Goal: Find specific page/section: Find specific page/section

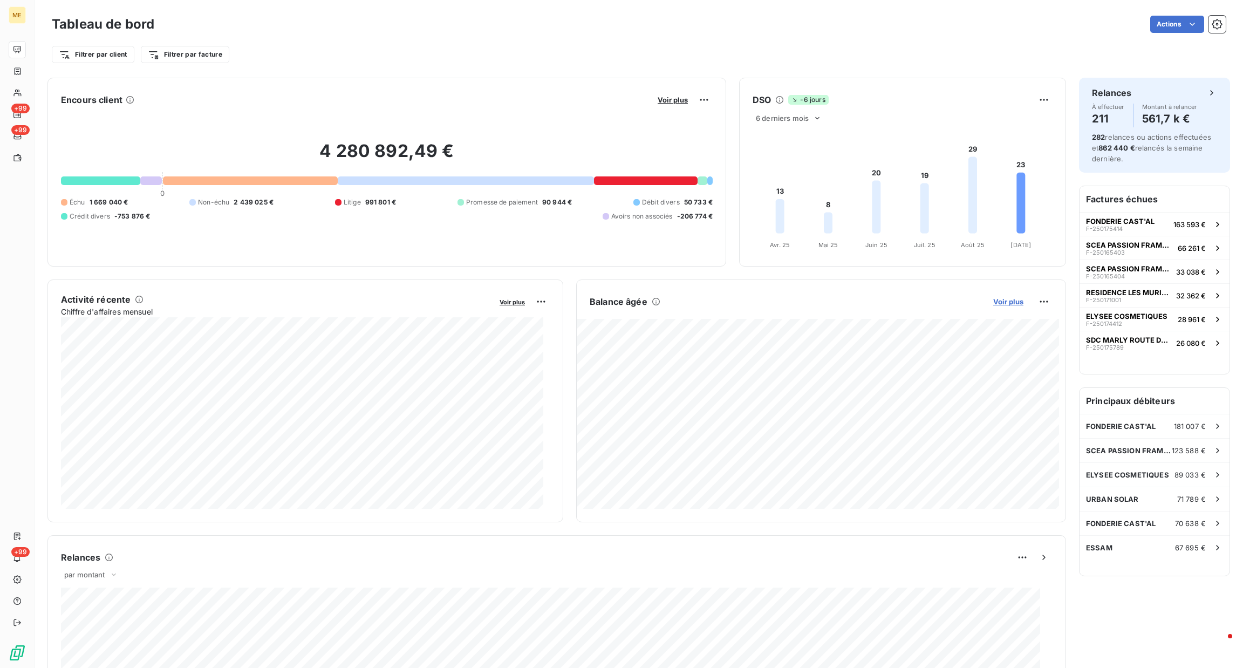
click at [1005, 306] on span "Voir plus" at bounding box center [1008, 301] width 30 height 9
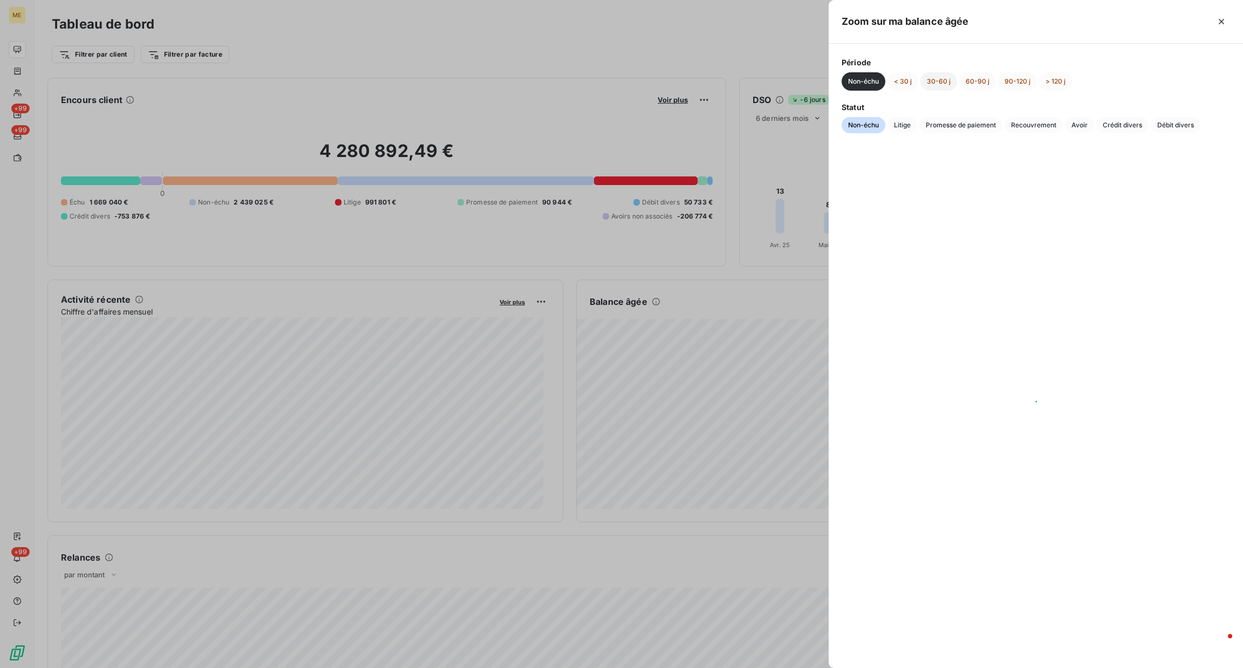
click at [943, 84] on button "30-60 j" at bounding box center [938, 81] width 37 height 18
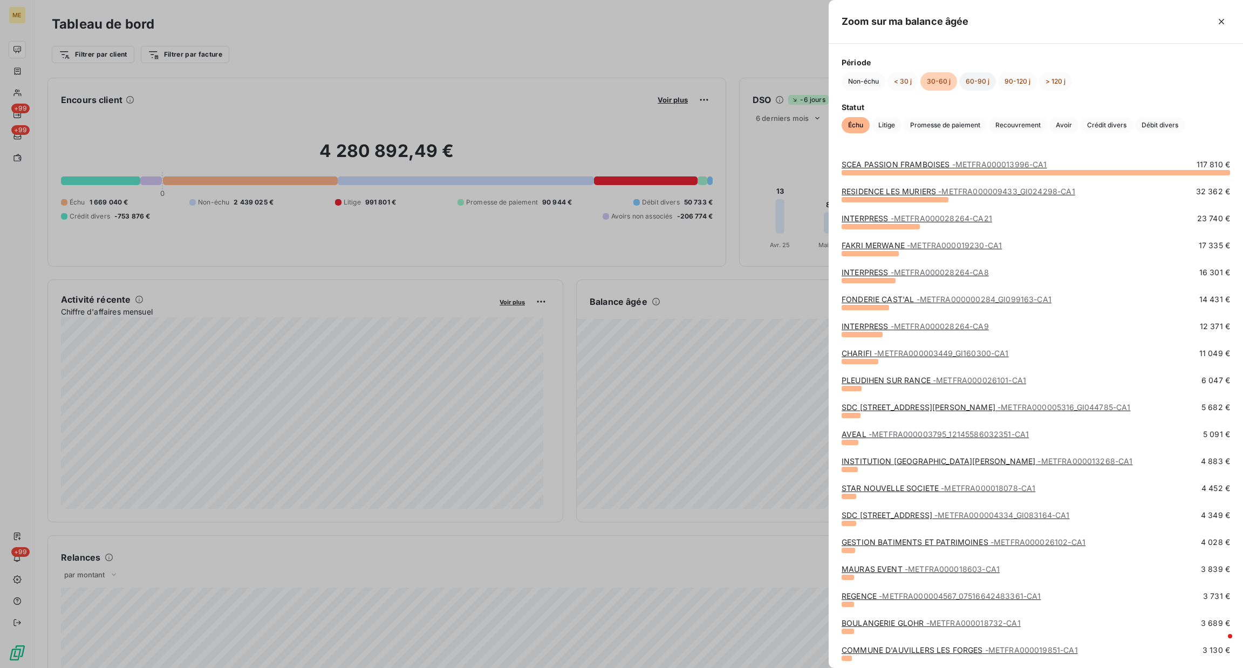
click at [979, 79] on button "60-90 j" at bounding box center [977, 81] width 37 height 18
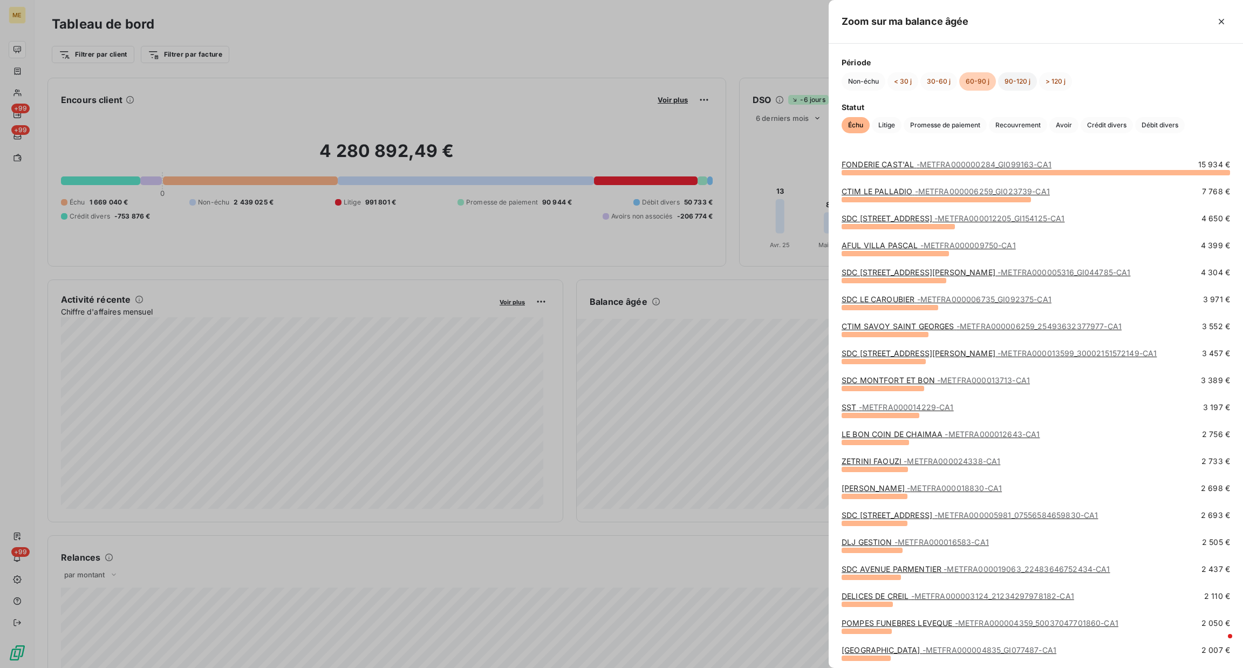
click at [1015, 76] on button "90-120 j" at bounding box center [1017, 81] width 39 height 18
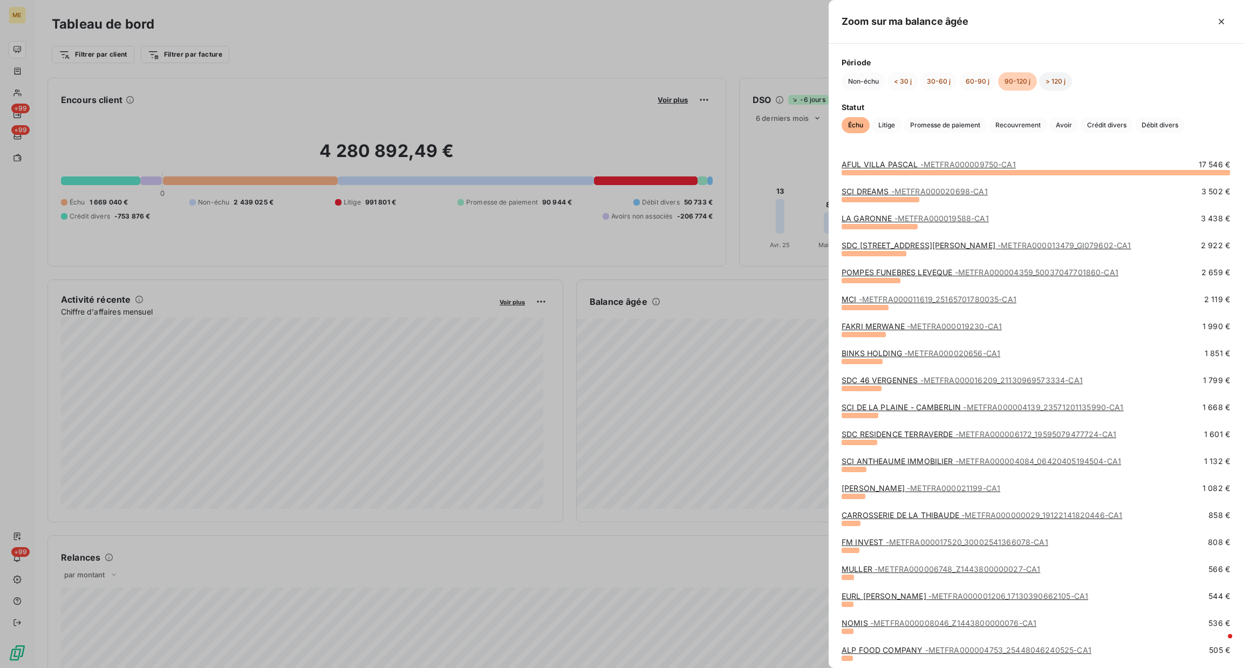
click at [1054, 89] on button "> 120 j" at bounding box center [1055, 81] width 33 height 18
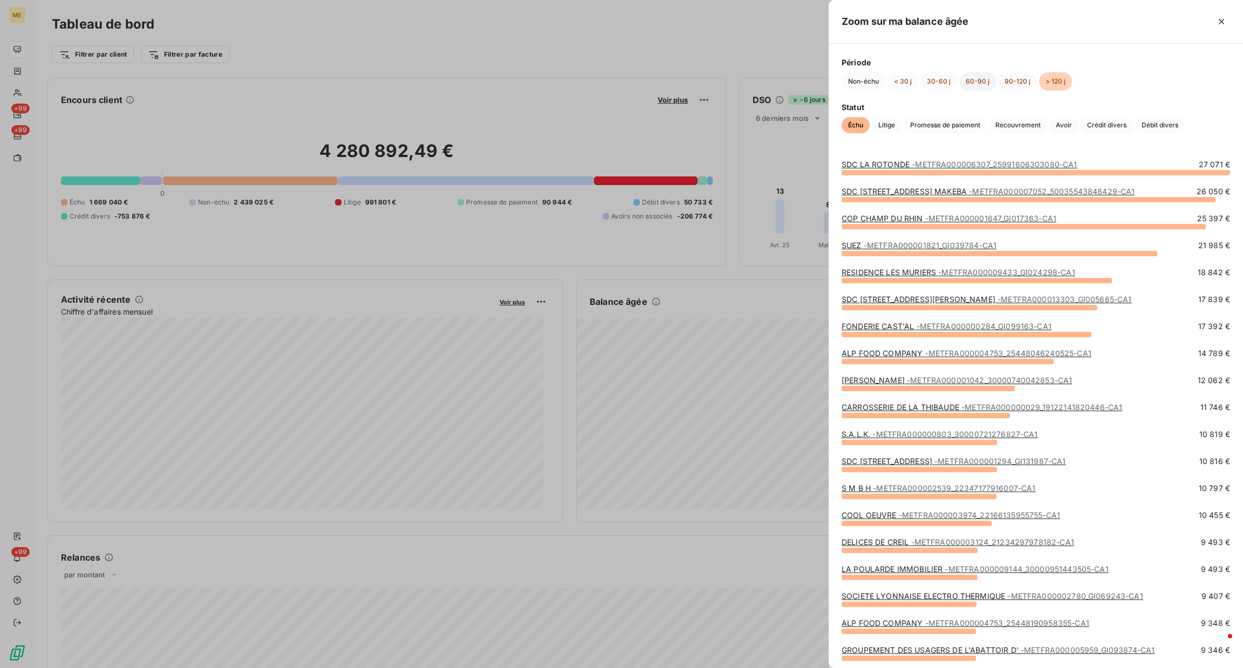
click at [976, 86] on button "60-90 j" at bounding box center [977, 81] width 37 height 18
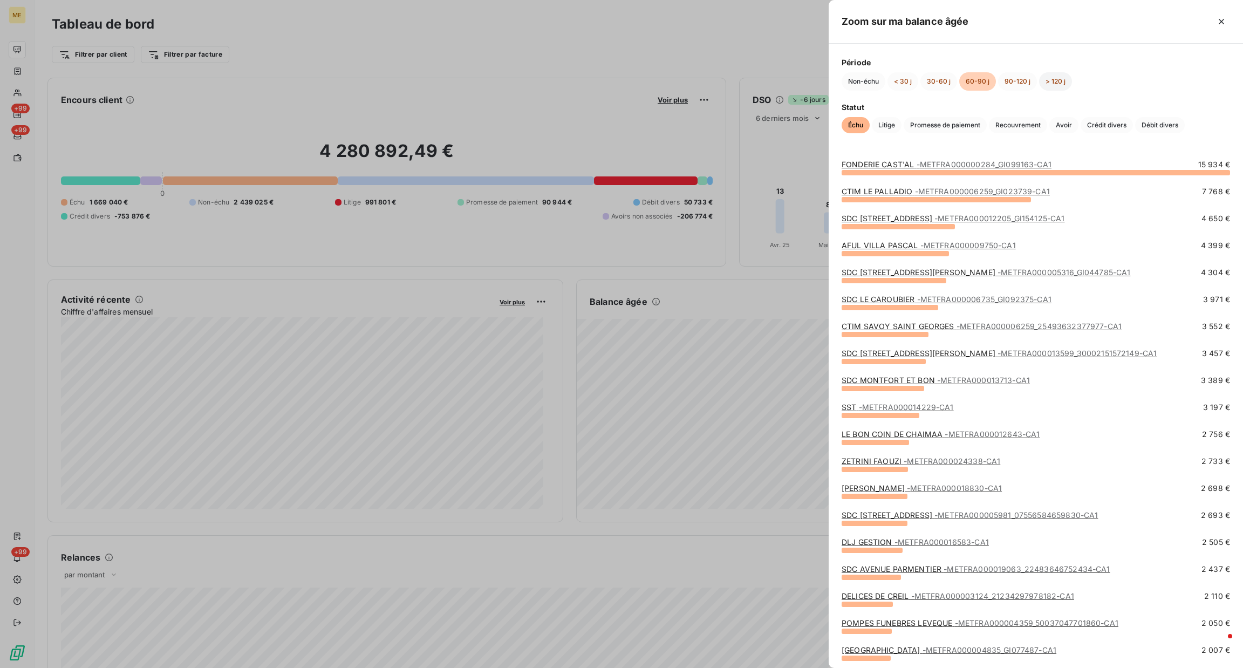
click at [1040, 85] on button "> 120 j" at bounding box center [1055, 81] width 33 height 18
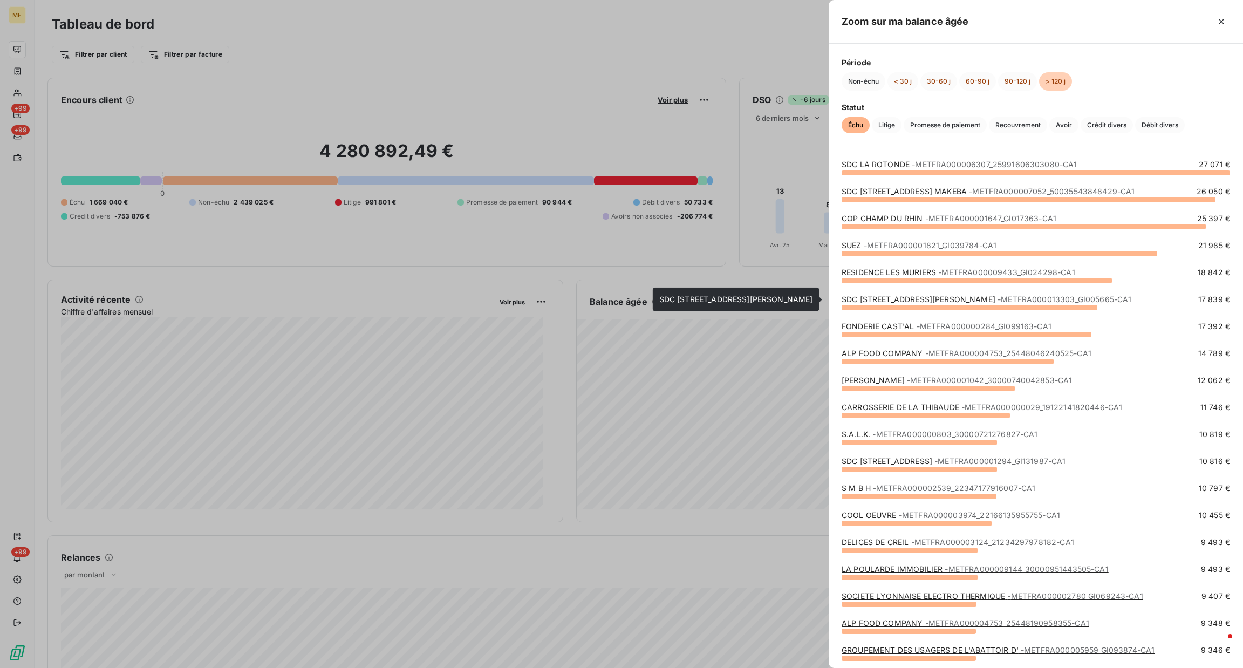
click at [998, 303] on link "SDC [STREET_ADDRESS][PERSON_NAME] - METFRA000013303_GI005665-CA1" at bounding box center [987, 299] width 290 height 9
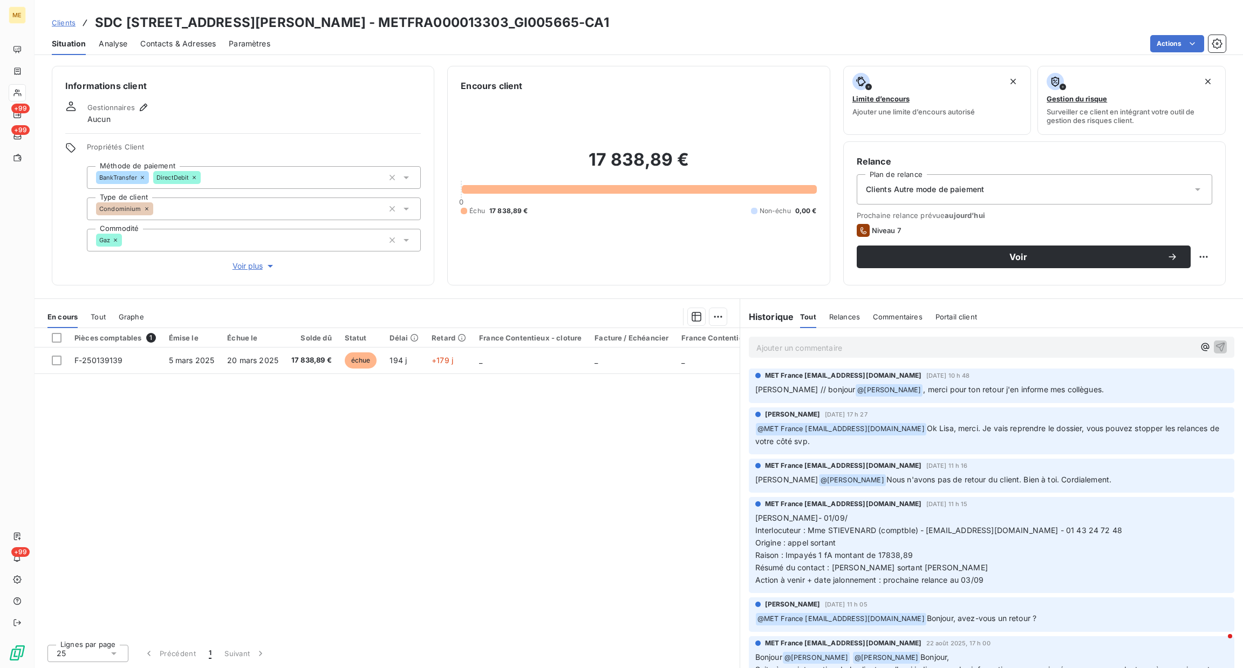
click at [257, 270] on span "Voir plus" at bounding box center [254, 266] width 43 height 11
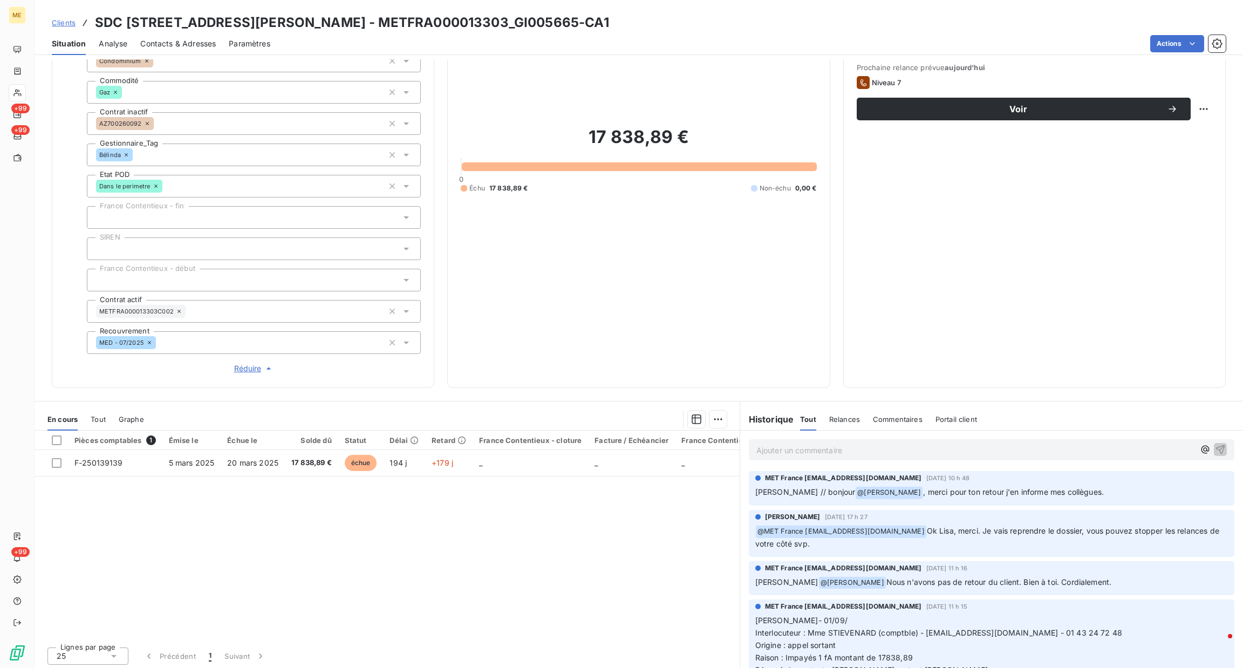
scroll to position [150, 0]
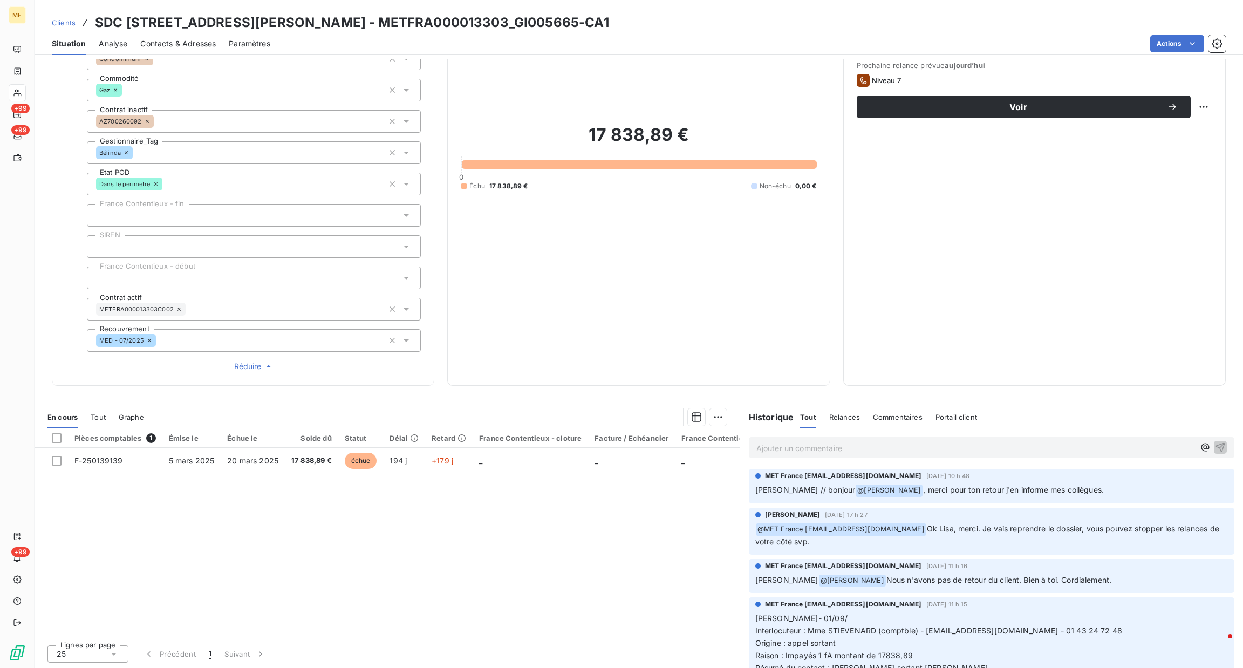
click at [782, 445] on p "Ajouter un commentaire ﻿" at bounding box center [975, 447] width 438 height 13
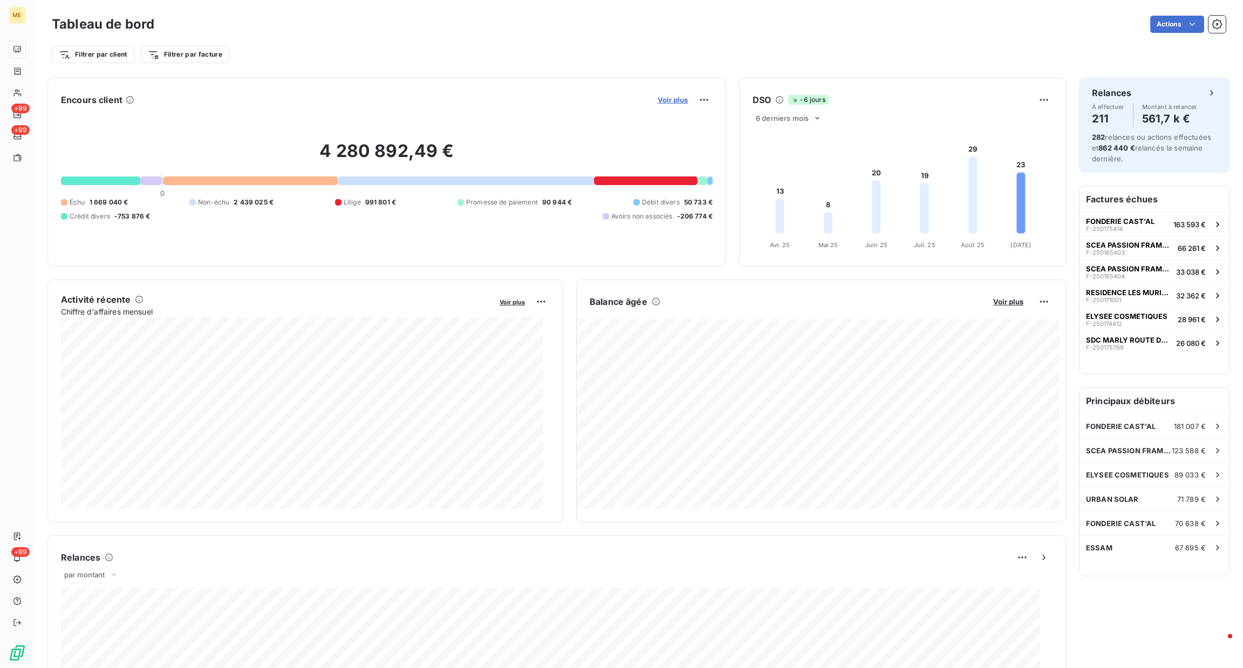
click at [671, 103] on span "Voir plus" at bounding box center [673, 99] width 30 height 9
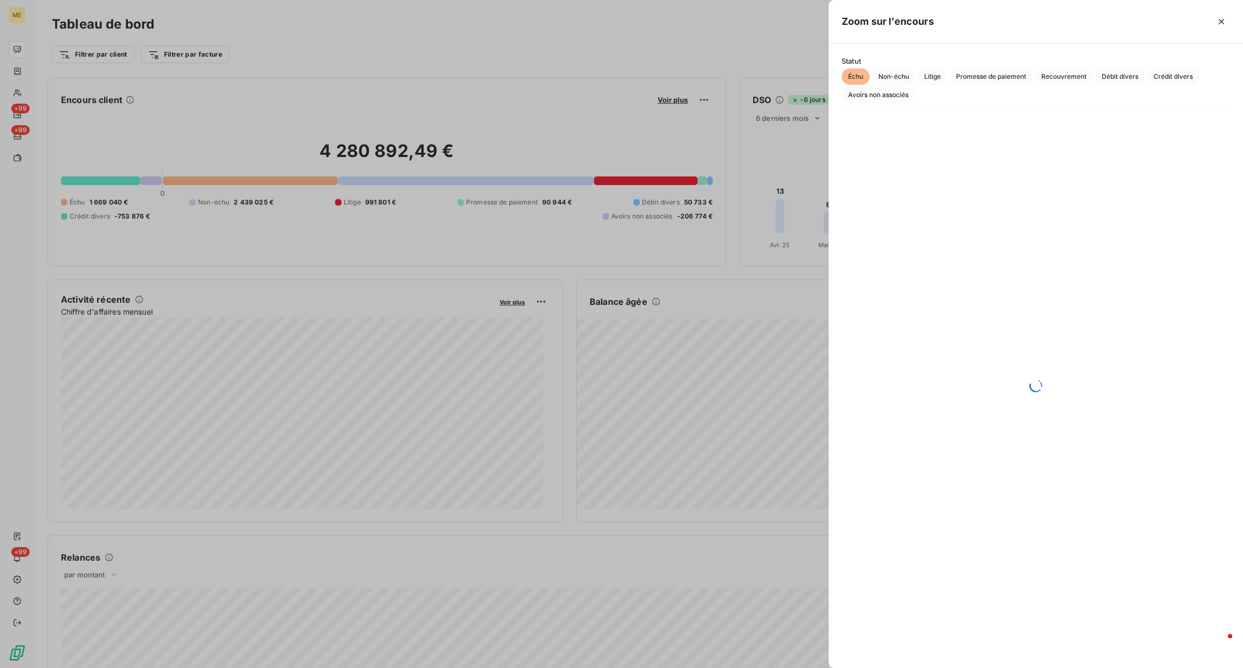
click at [341, 132] on div at bounding box center [621, 334] width 1243 height 668
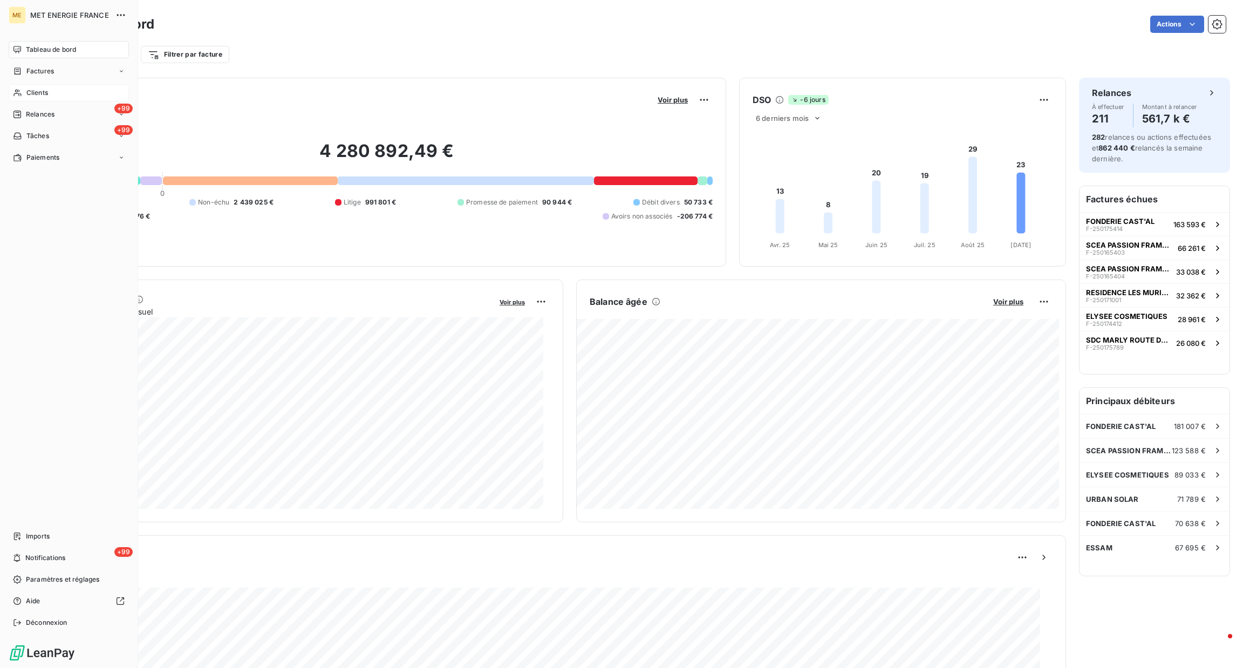
click at [29, 92] on span "Clients" at bounding box center [37, 93] width 22 height 10
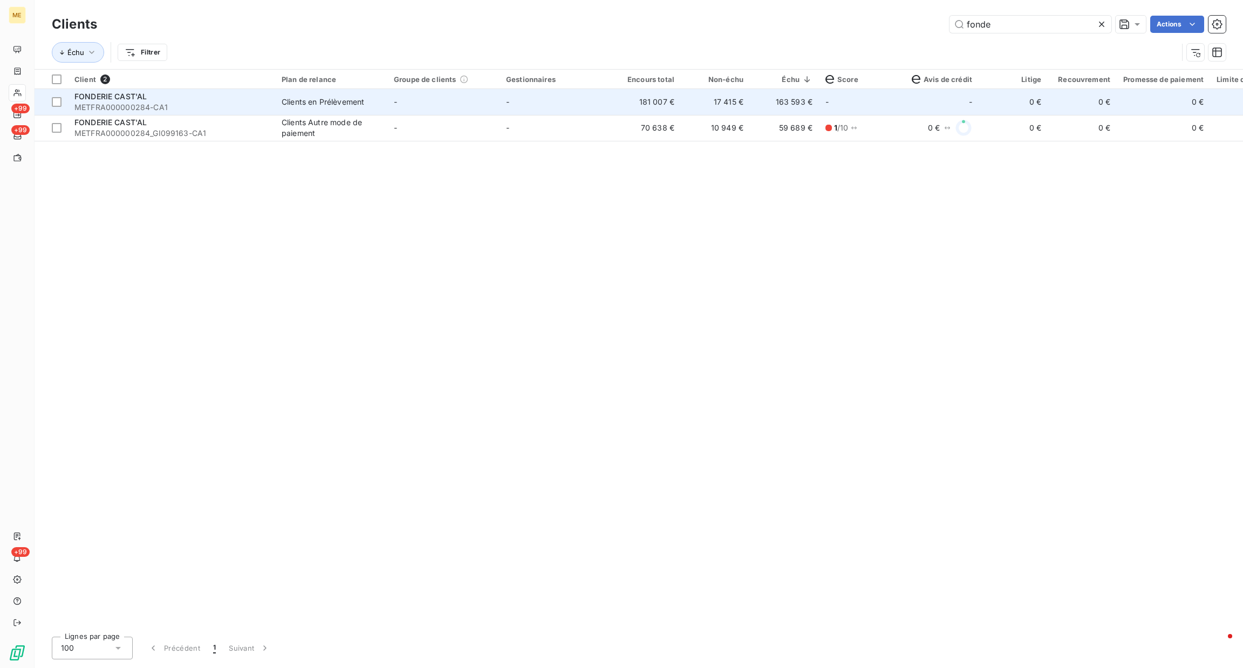
type input "fonde"
click at [368, 107] on span "Clients en Prélèvement" at bounding box center [331, 102] width 99 height 11
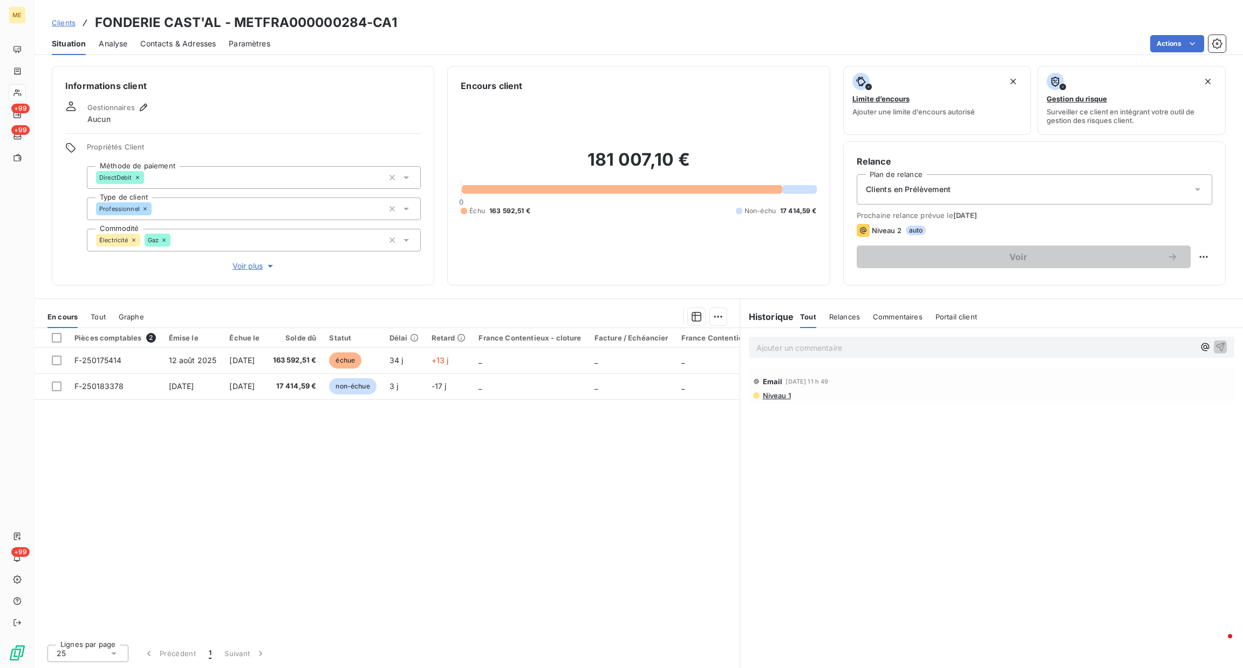
click at [237, 263] on span "Voir plus" at bounding box center [254, 266] width 43 height 11
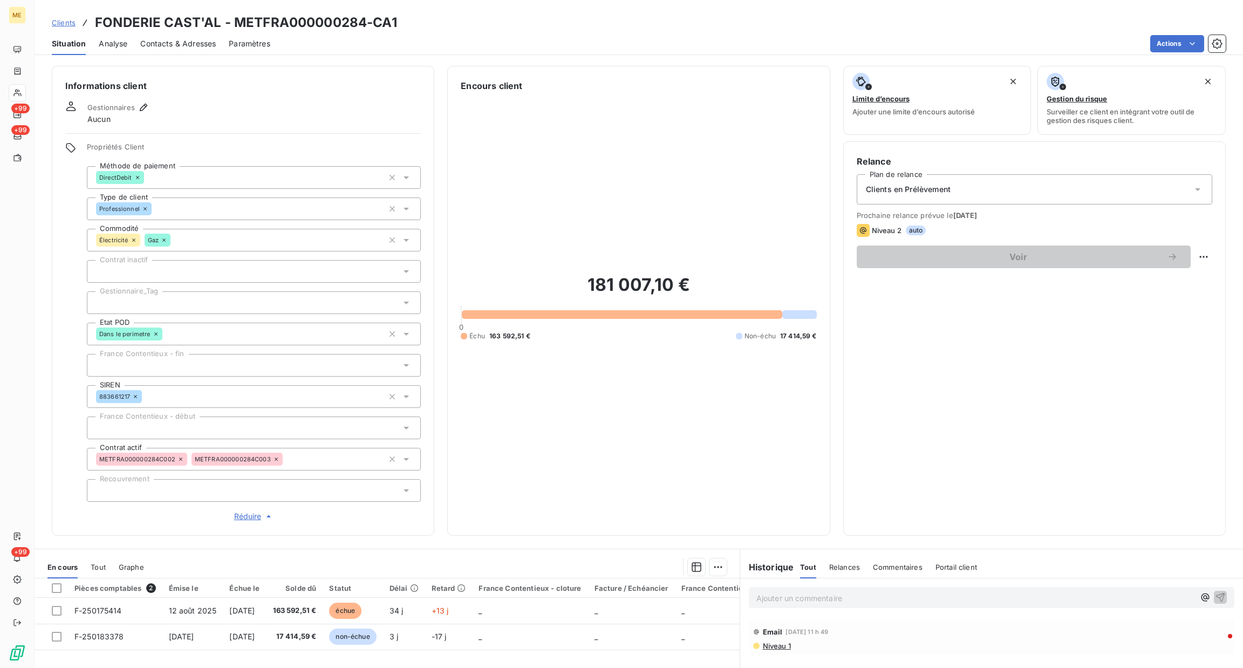
click at [206, 303] on div at bounding box center [254, 302] width 334 height 23
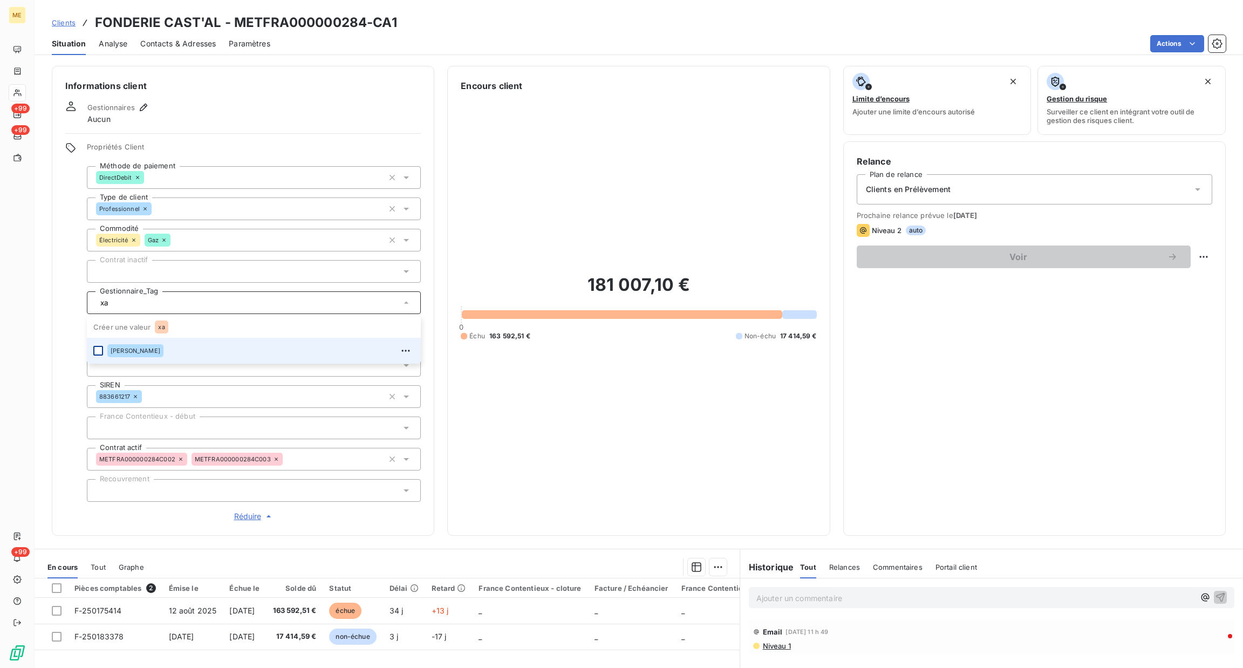
click at [101, 350] on div at bounding box center [98, 351] width 10 height 10
click at [963, 401] on div "Relance Plan de relance Clients en Prélèvement Prochaine relance prévue le [DAT…" at bounding box center [1035, 338] width 356 height 367
click at [17, 278] on div "+99 +99 +99" at bounding box center [17, 336] width 17 height 590
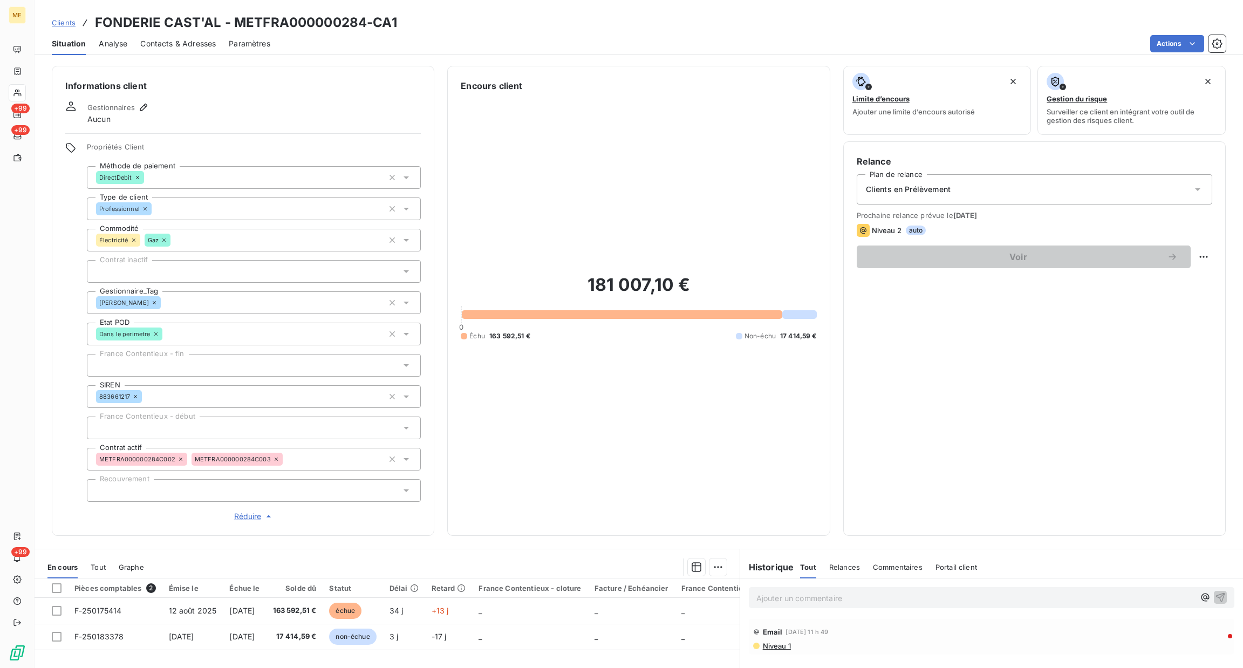
type input "xa"
click at [57, 23] on span "Clients" at bounding box center [64, 22] width 24 height 9
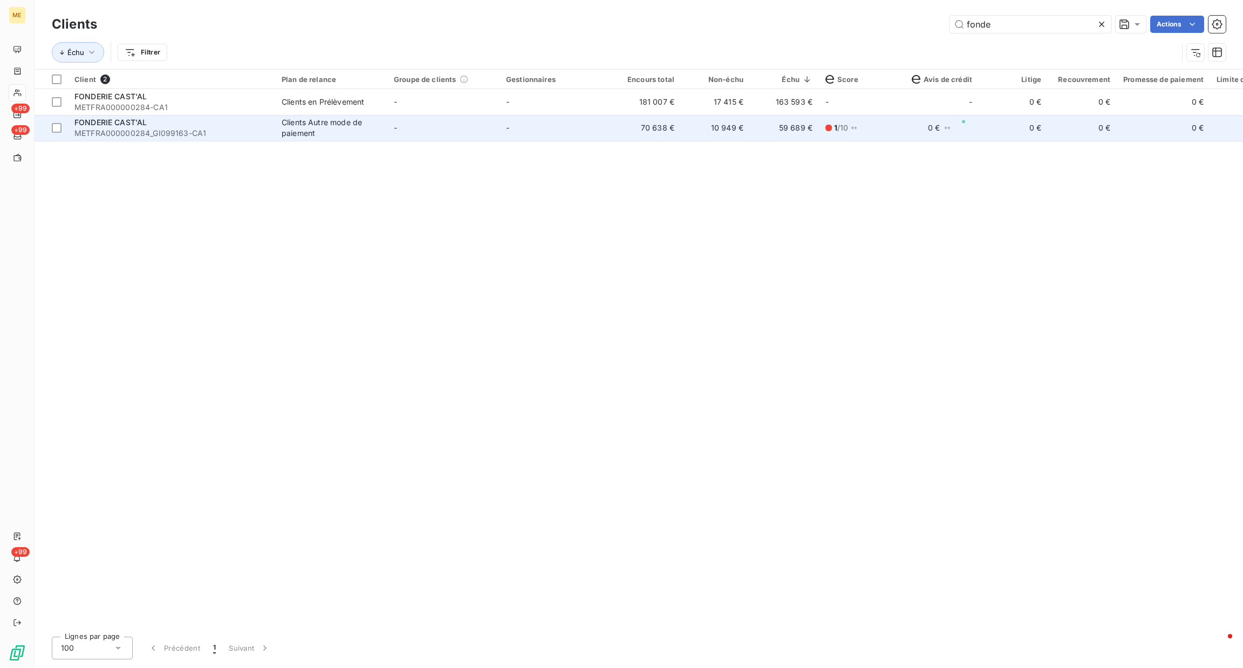
click at [310, 134] on div "Clients Autre mode de paiement" at bounding box center [331, 128] width 99 height 22
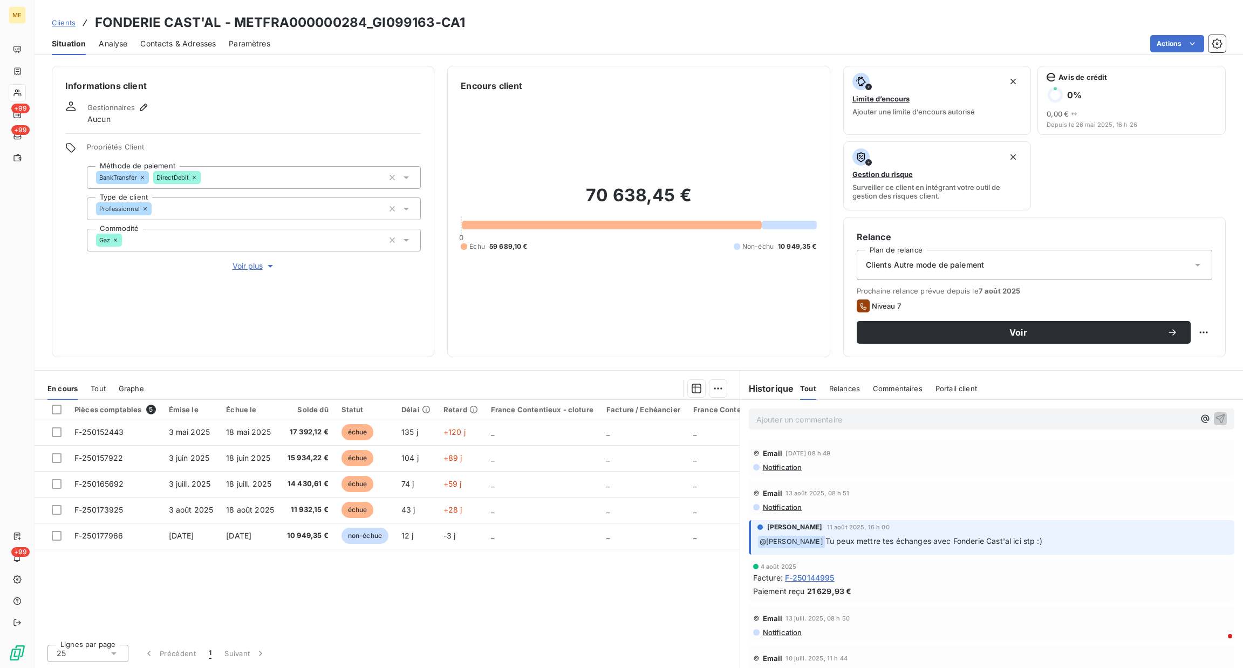
click at [244, 262] on span "Voir plus" at bounding box center [254, 266] width 43 height 11
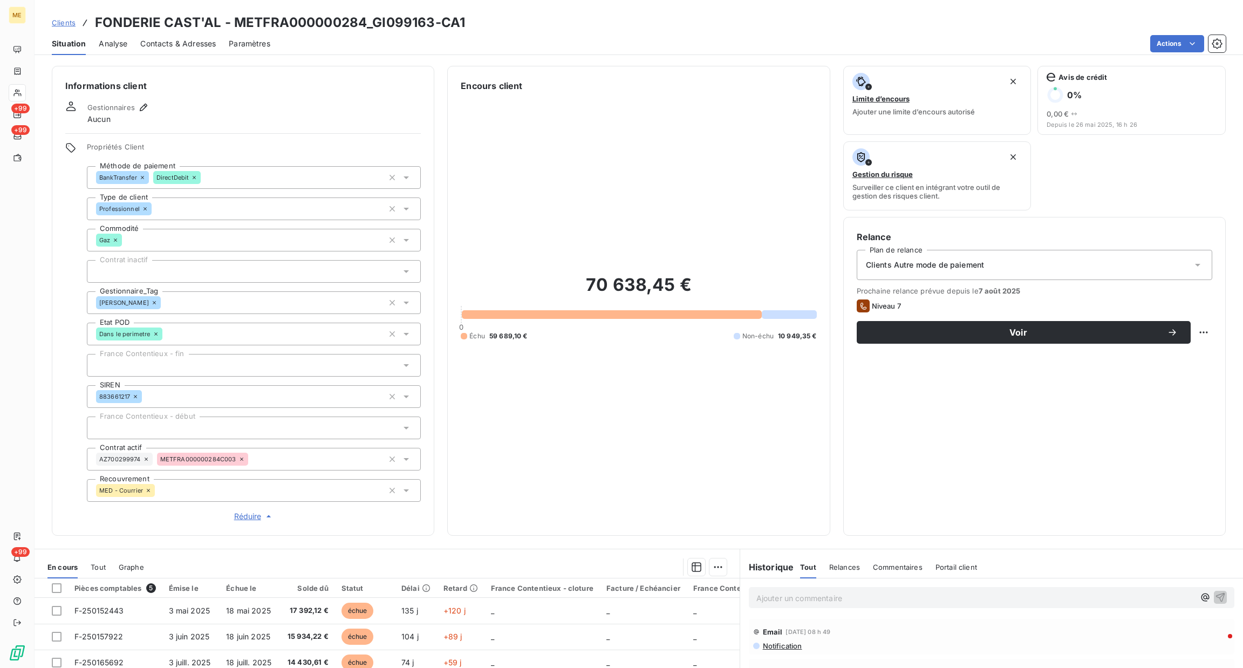
click at [64, 26] on span "Clients" at bounding box center [64, 22] width 24 height 9
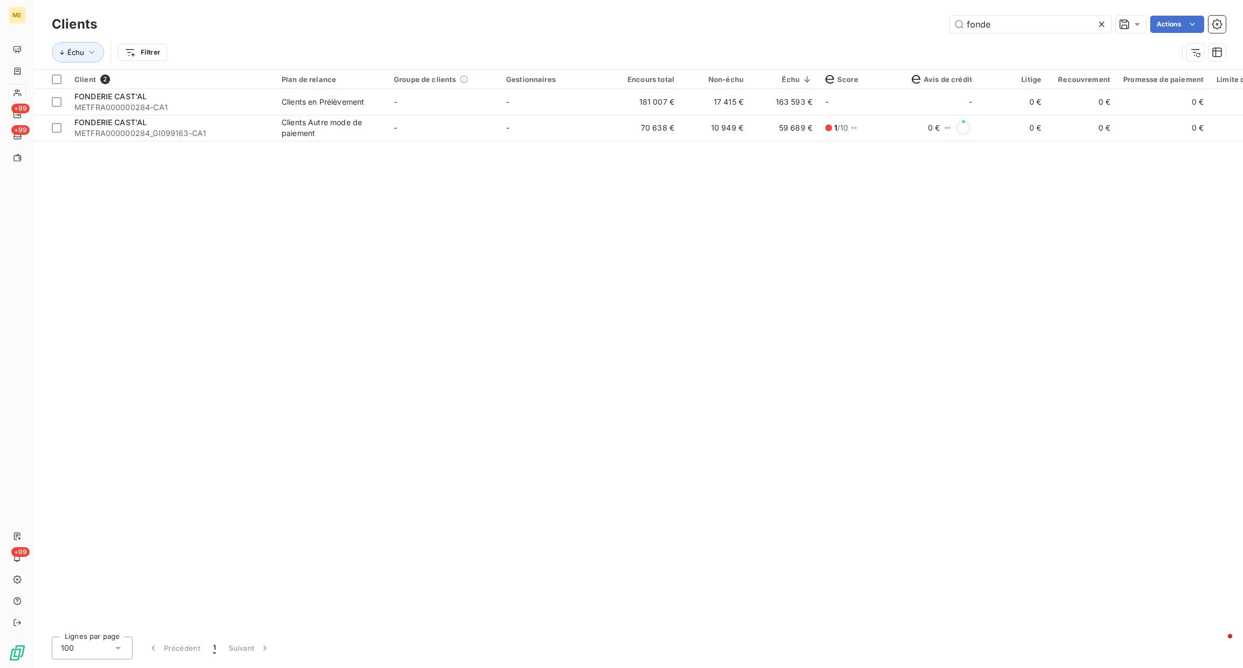
drag, startPoint x: 1031, startPoint y: 22, endPoint x: 739, endPoint y: 17, distance: 292.4
click at [785, 19] on div "fonde Actions" at bounding box center [668, 24] width 1116 height 17
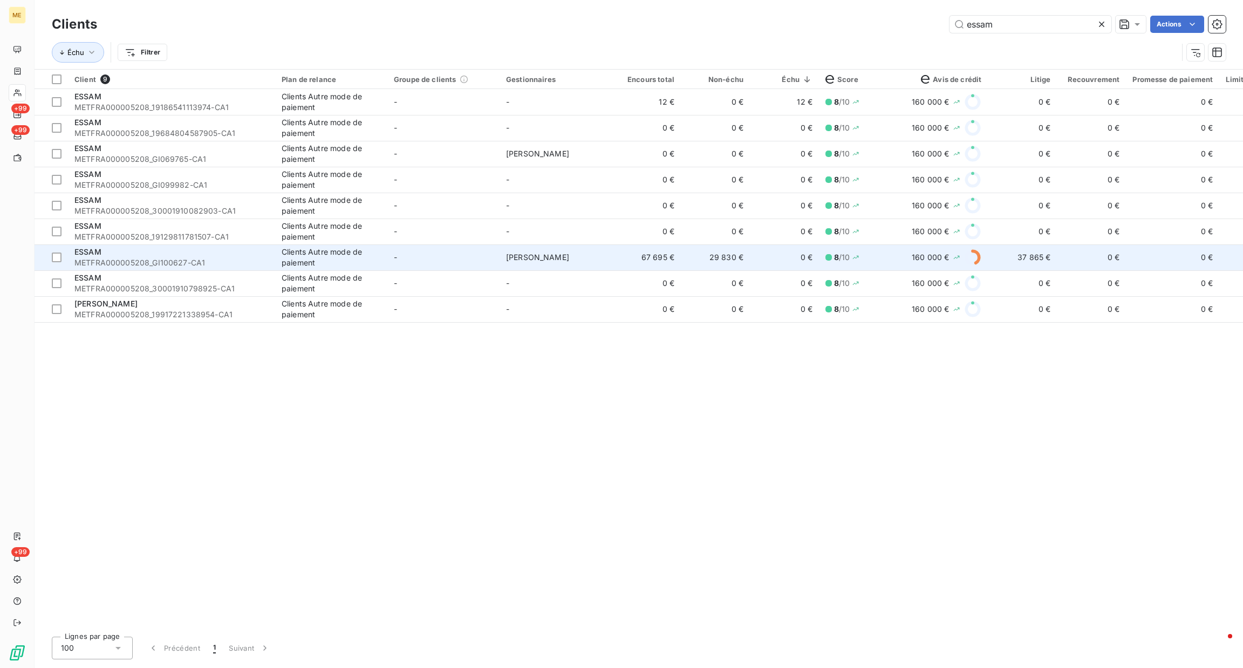
type input "essam"
click at [386, 253] on td "Clients Autre mode de paiement" at bounding box center [331, 257] width 112 height 26
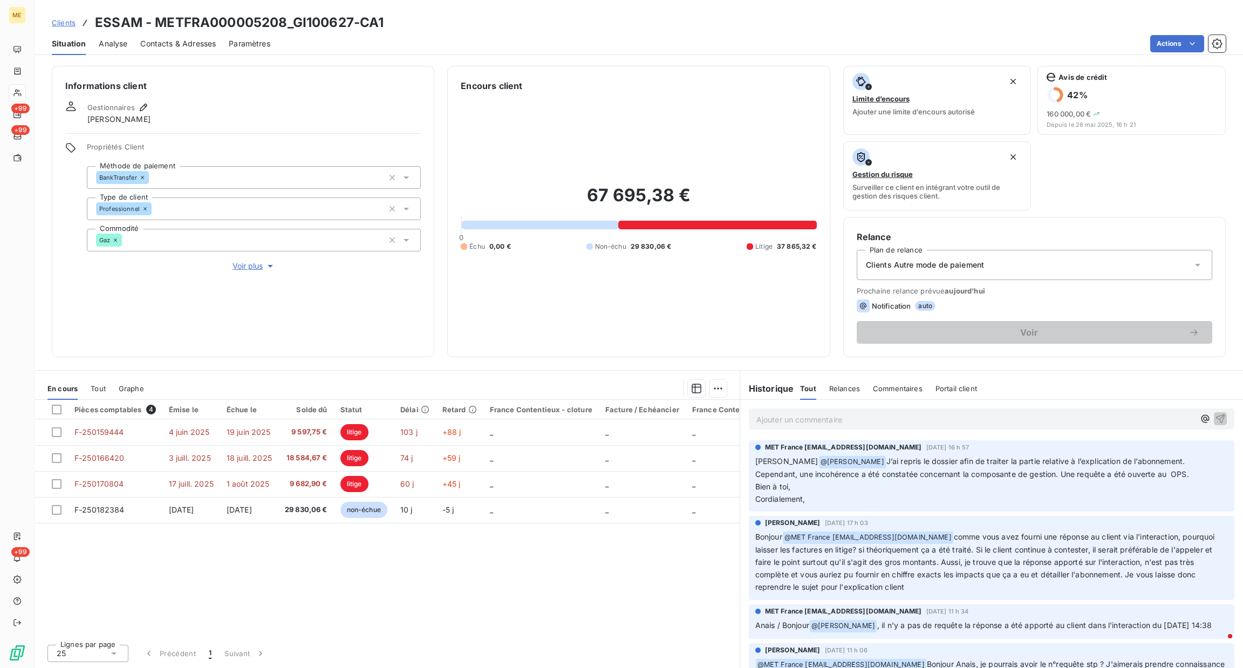
click at [258, 268] on span "Voir plus" at bounding box center [254, 266] width 43 height 11
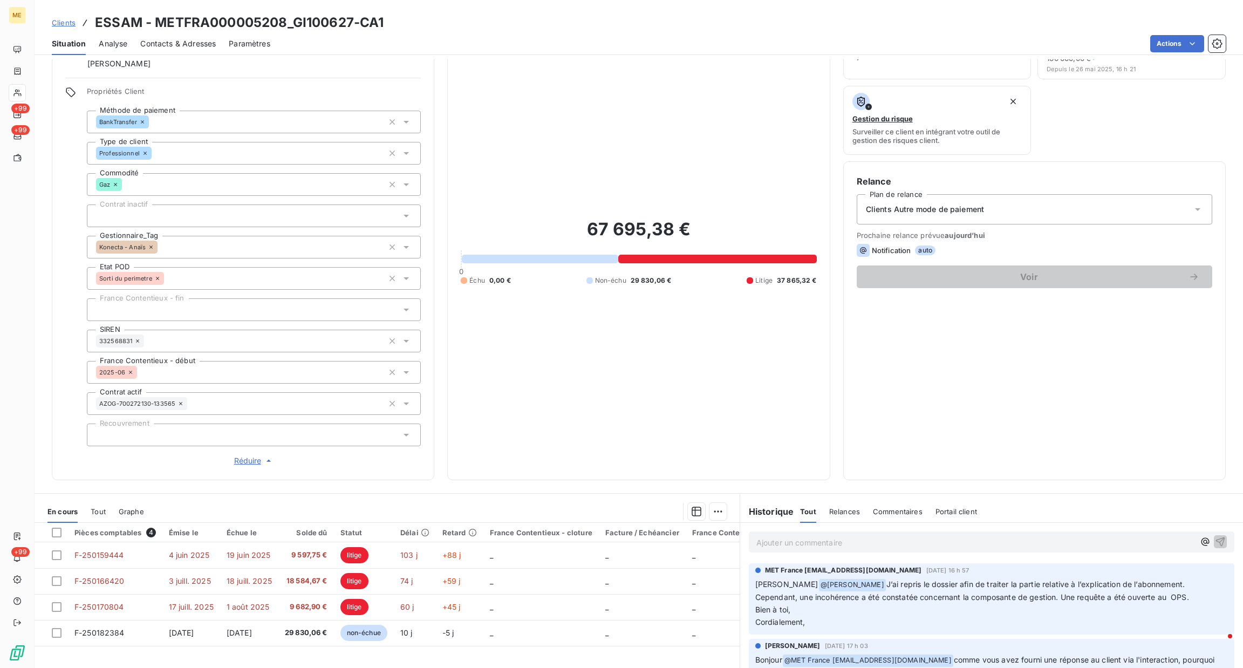
scroll to position [81, 0]
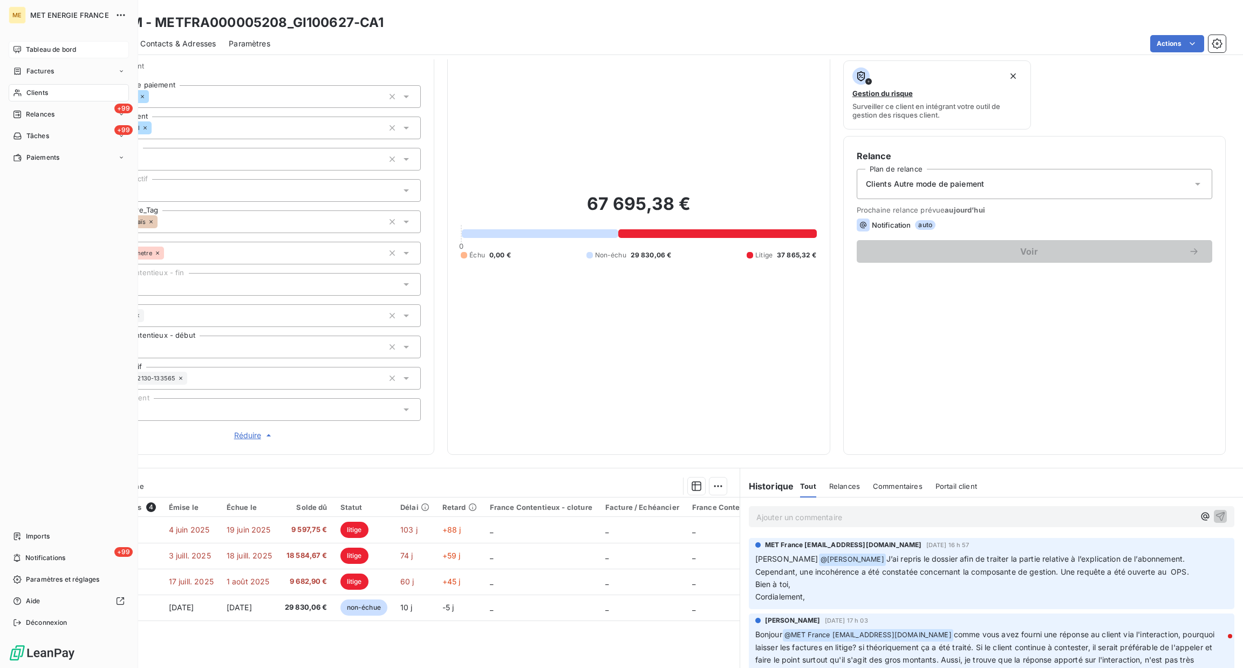
click at [43, 49] on span "Tableau de bord" at bounding box center [51, 50] width 50 height 10
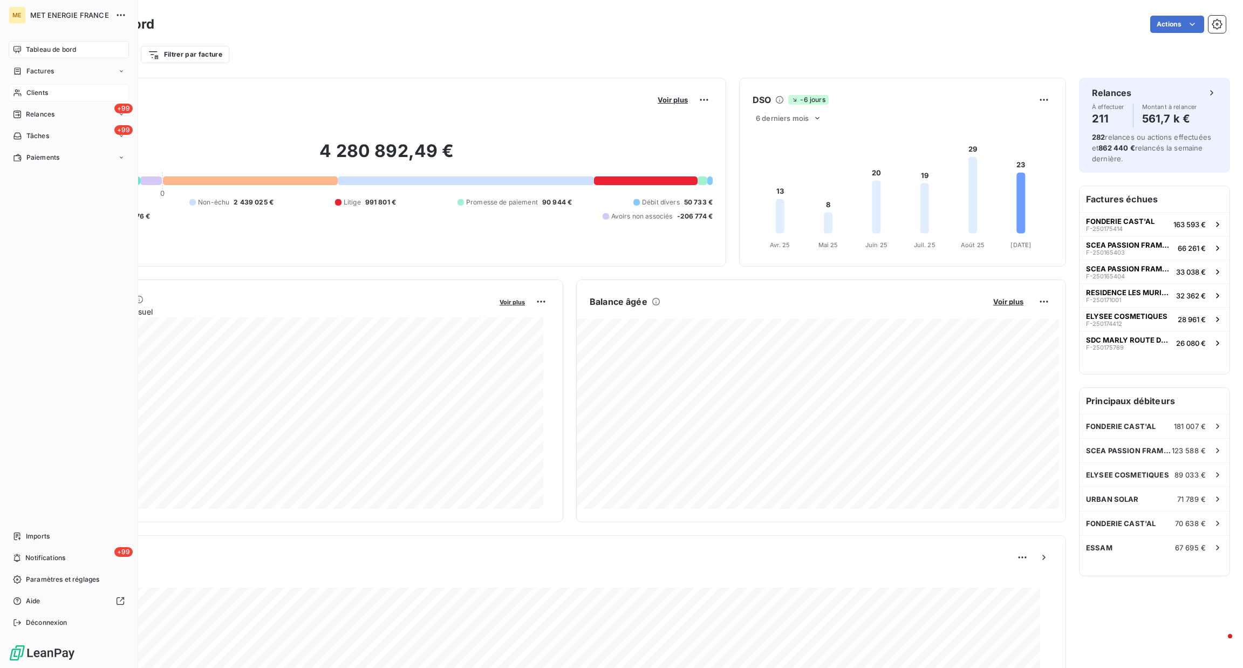
click at [18, 93] on icon at bounding box center [17, 93] width 8 height 7
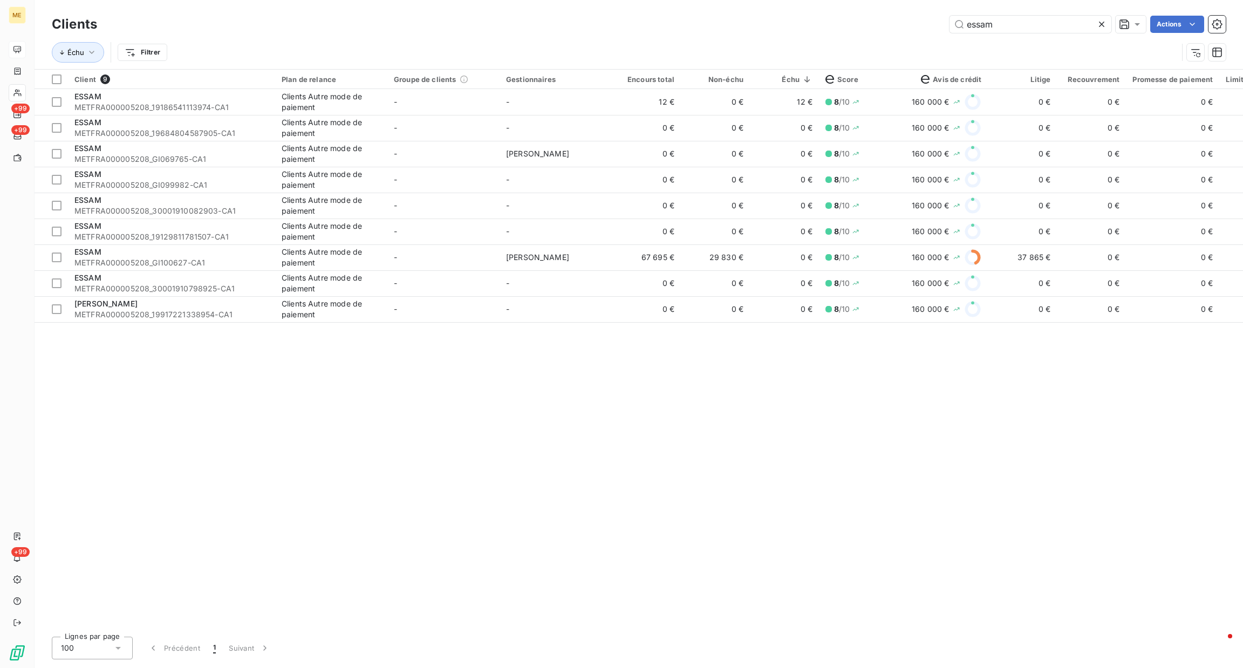
click at [1105, 27] on icon at bounding box center [1101, 24] width 11 height 11
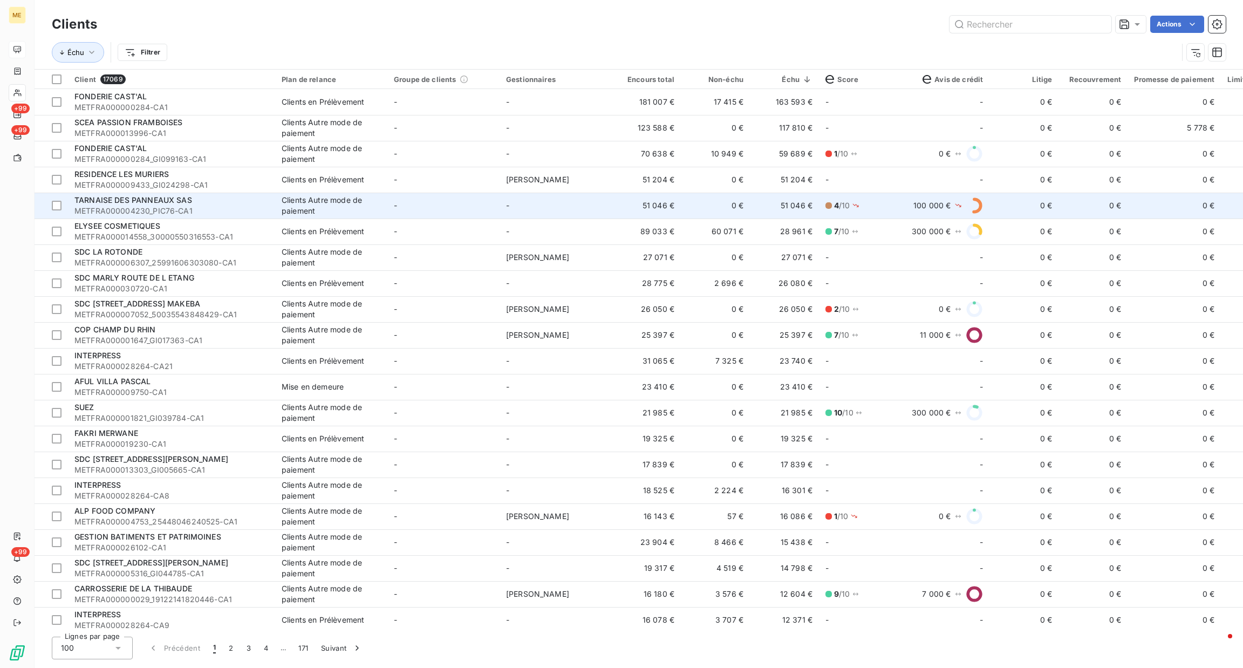
click at [431, 206] on td "-" at bounding box center [443, 206] width 112 height 26
